Goal: Transaction & Acquisition: Purchase product/service

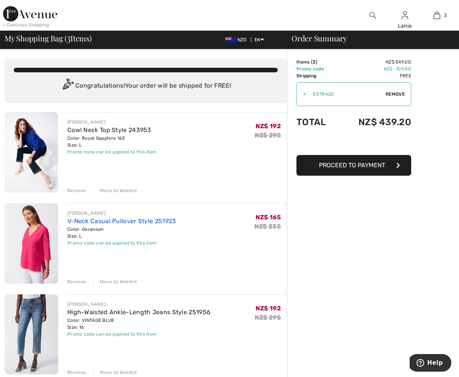
click at [105, 221] on link "V-Neck Casual Pullover Style 251923" at bounding box center [121, 220] width 109 height 7
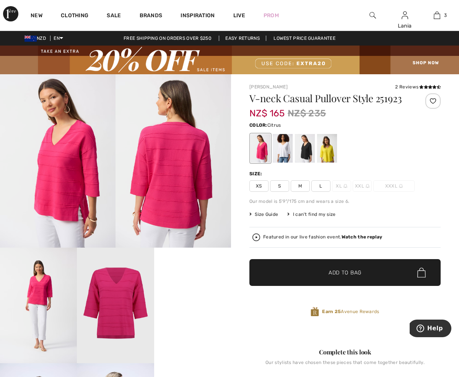
click at [331, 153] on div at bounding box center [327, 148] width 20 height 29
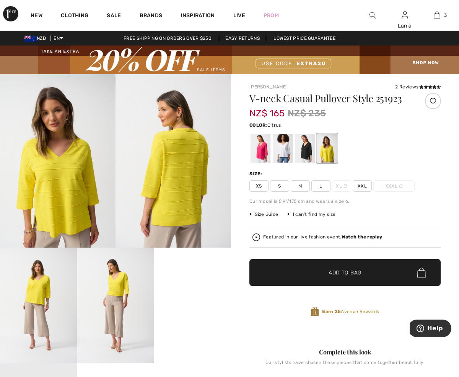
click at [321, 186] on span "L" at bounding box center [320, 185] width 19 height 11
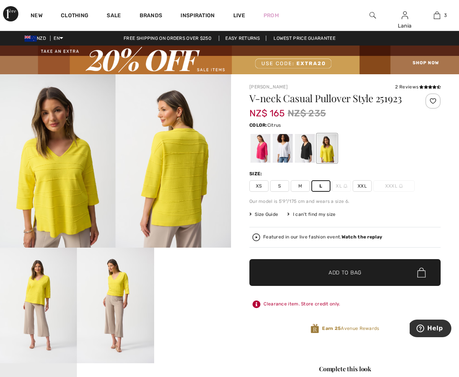
click at [343, 276] on span "Add to Bag" at bounding box center [345, 273] width 33 height 8
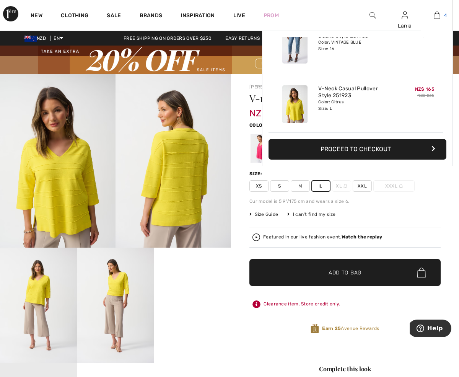
click at [438, 15] on img at bounding box center [437, 15] width 7 height 9
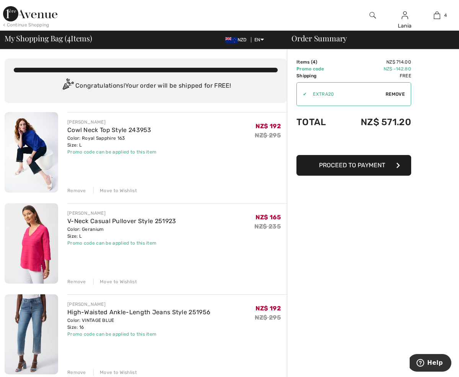
click at [77, 279] on div "Remove" at bounding box center [76, 281] width 19 height 7
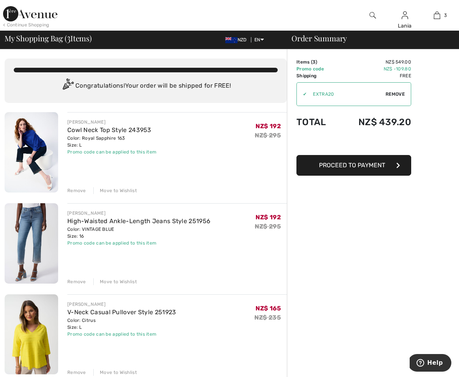
click at [78, 280] on div "Remove" at bounding box center [76, 281] width 19 height 7
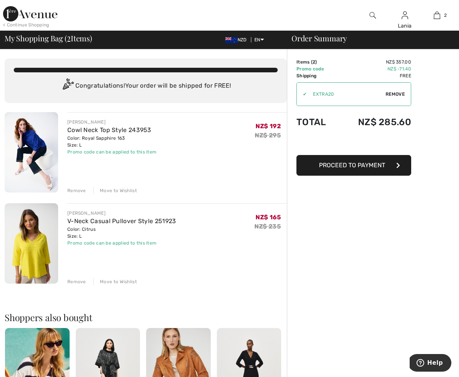
click at [391, 166] on button "Proceed to Payment" at bounding box center [354, 165] width 115 height 21
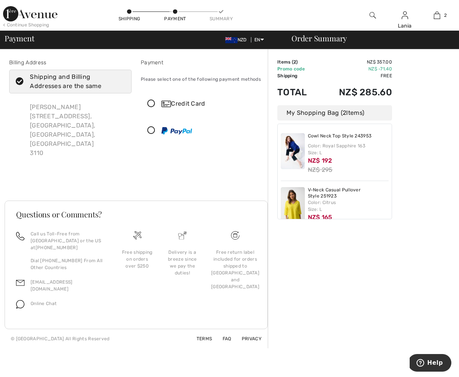
click at [153, 108] on icon at bounding box center [151, 104] width 20 height 8
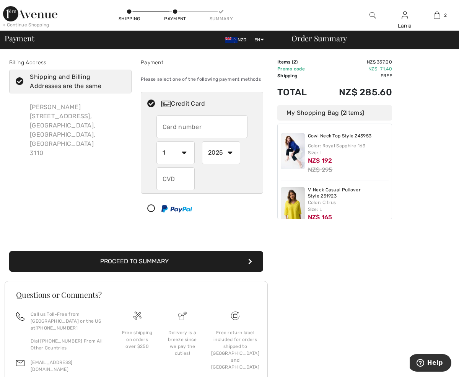
click at [184, 133] on input "text" at bounding box center [201, 126] width 91 height 23
type input "[CREDIT_CARD_NUMBER]"
click at [183, 158] on select "1 2 3 4 5 6 7 8 9 10 11 12" at bounding box center [175, 152] width 38 height 23
select select "4"
click at [156, 149] on select "1 2 3 4 5 6 7 8 9 10 11 12" at bounding box center [175, 152] width 38 height 23
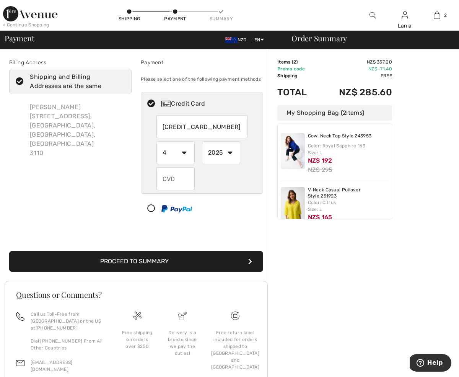
click at [231, 159] on select "2025 2026 2027 2028 2029 2030 2031 2032 2033 2034 2035" at bounding box center [221, 152] width 38 height 23
select select "2029"
click at [202, 149] on select "2025 2026 2027 2028 2029 2030 2031 2032 2033 2034 2035" at bounding box center [221, 152] width 38 height 23
click at [183, 189] on input "text" at bounding box center [175, 178] width 38 height 23
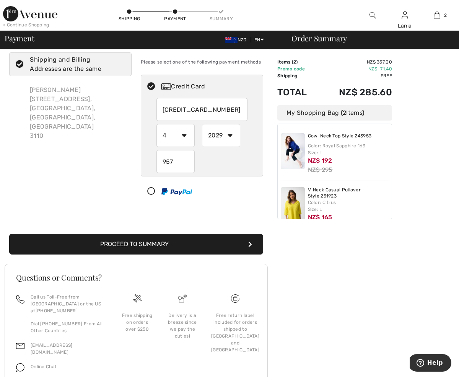
scroll to position [18, 0]
type input "957"
click at [248, 247] on icon "submit" at bounding box center [250, 244] width 4 height 6
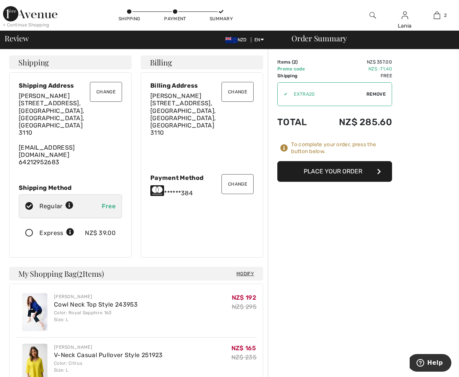
click at [378, 173] on icon "button" at bounding box center [379, 171] width 4 height 6
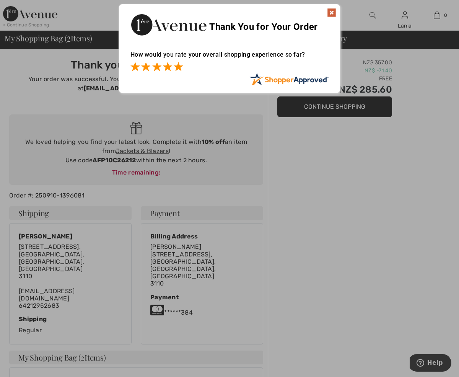
click at [180, 64] on span at bounding box center [178, 66] width 9 height 9
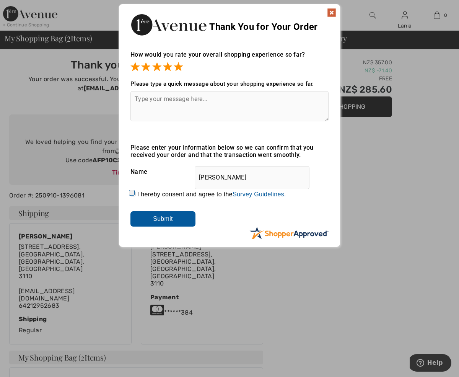
click at [133, 189] on div "I hereby consent and agree to the By submitting a review, you grant permission …" at bounding box center [229, 194] width 198 height 18
click at [133, 191] on input "I hereby consent and agree to the By submitting a review, you grant permission …" at bounding box center [132, 193] width 5 height 5
checkbox input "true"
click at [162, 216] on input "Submit" at bounding box center [162, 218] width 65 height 15
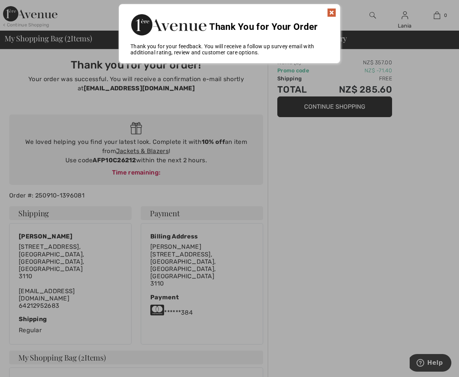
click at [332, 10] on img at bounding box center [331, 12] width 9 height 9
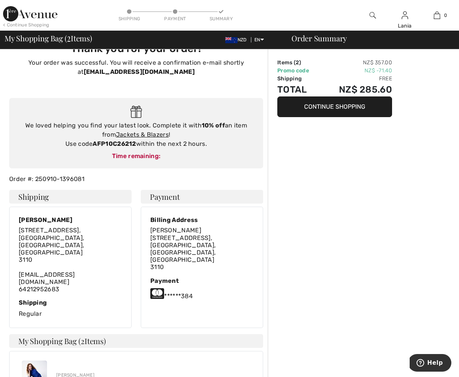
scroll to position [16, 0]
